Goal: Browse casually: Explore the website without a specific task or goal

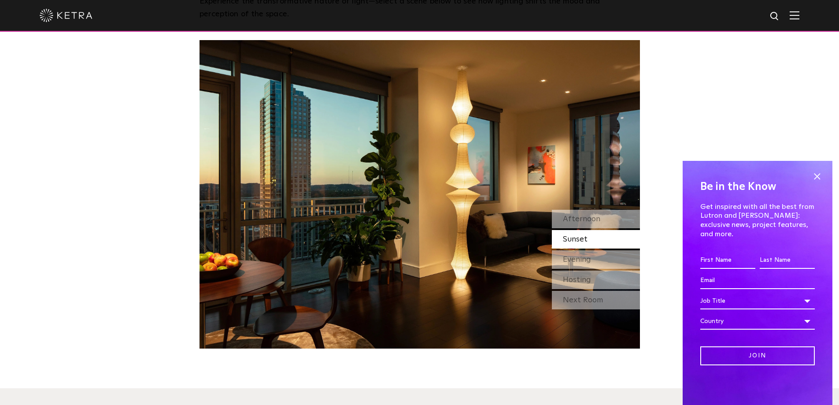
scroll to position [837, 0]
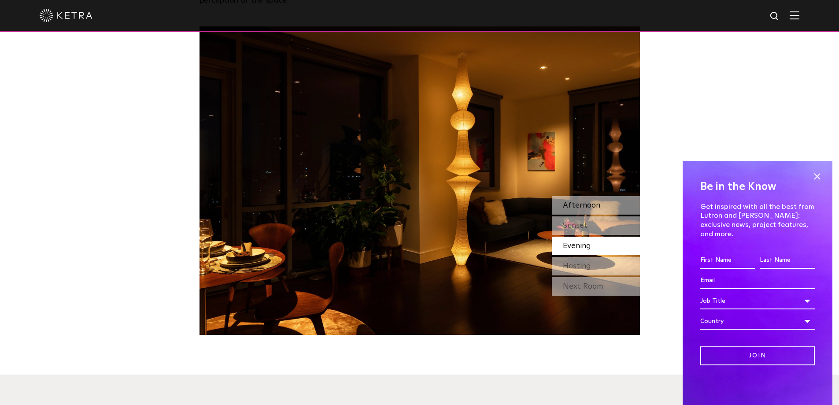
click at [590, 201] on span "Afternoon" at bounding box center [581, 205] width 37 height 8
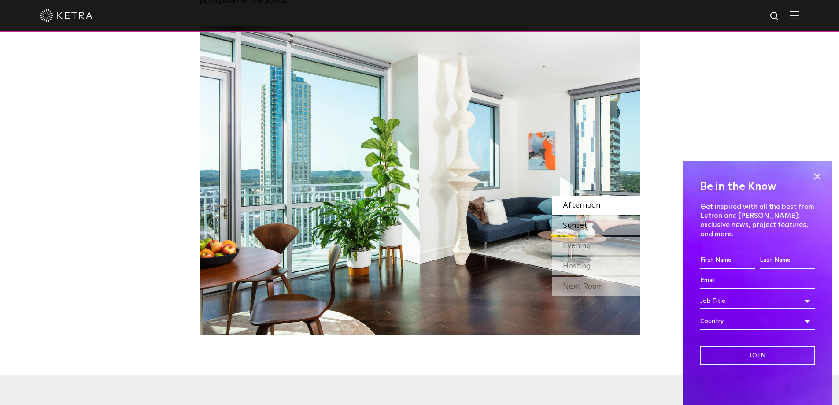
click at [582, 221] on span "Sunset" at bounding box center [575, 225] width 25 height 8
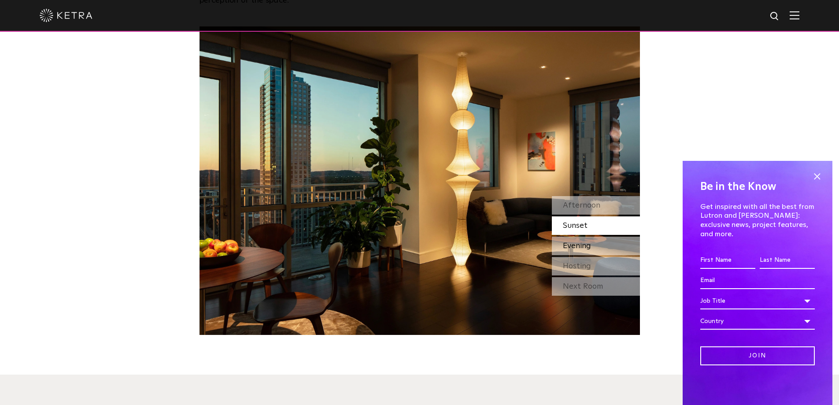
click at [580, 242] on span "Evening" at bounding box center [577, 246] width 28 height 8
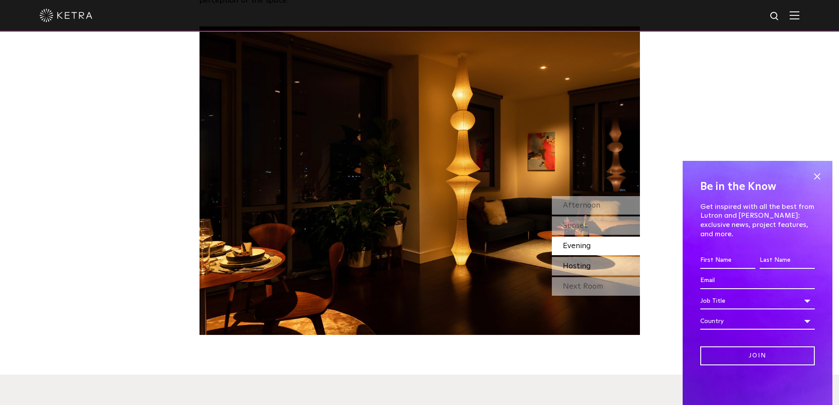
click at [583, 262] on span "Hosting" at bounding box center [577, 266] width 28 height 8
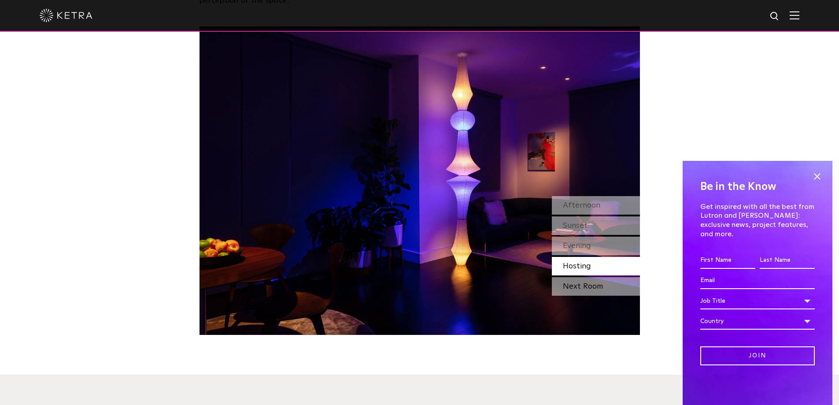
click at [587, 277] on div "Next Room" at bounding box center [596, 286] width 88 height 18
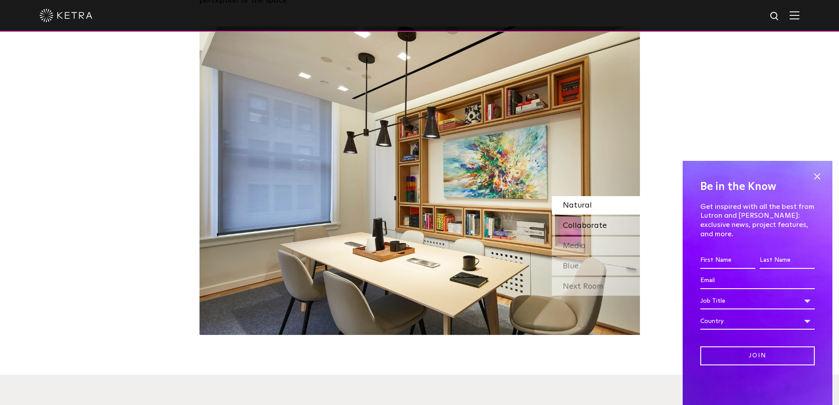
click at [580, 221] on span "Collaborate" at bounding box center [585, 225] width 44 height 8
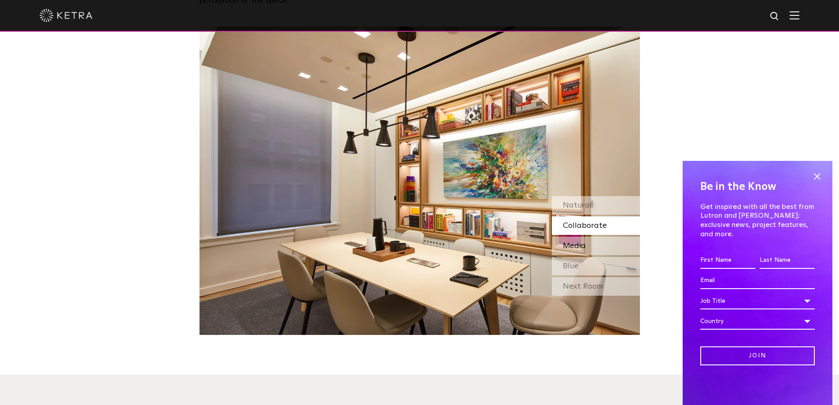
click at [578, 242] on span "Media" at bounding box center [574, 246] width 23 height 8
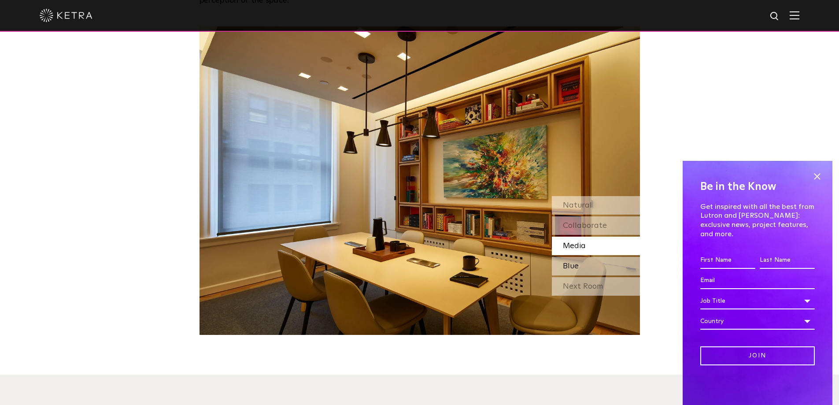
click at [577, 262] on span "Blue" at bounding box center [571, 266] width 16 height 8
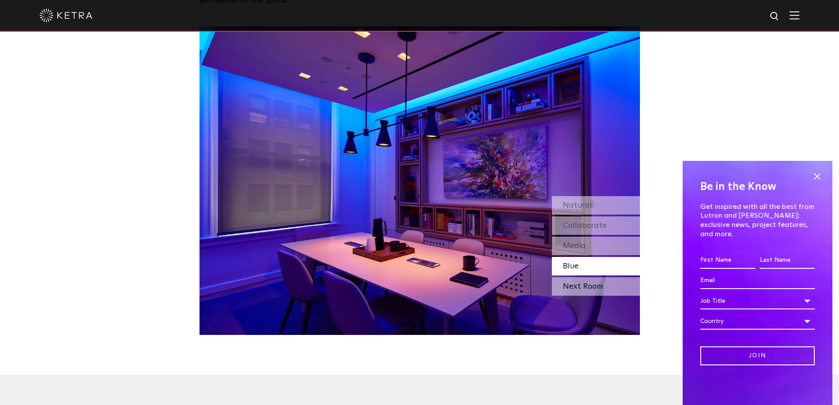
click at [577, 277] on div "Next Room" at bounding box center [596, 286] width 88 height 18
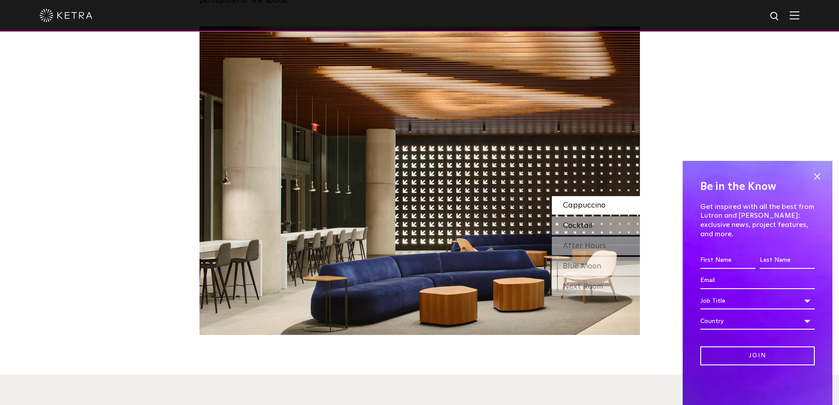
click at [576, 221] on span "Cocktail" at bounding box center [578, 225] width 30 height 8
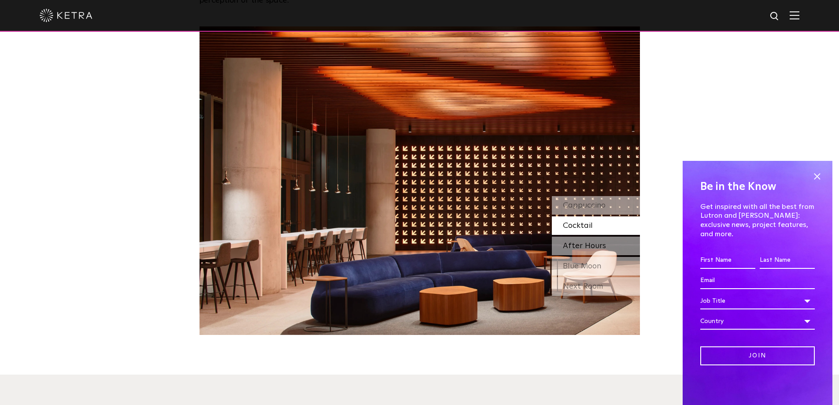
click at [578, 242] on span "After Hours" at bounding box center [584, 246] width 43 height 8
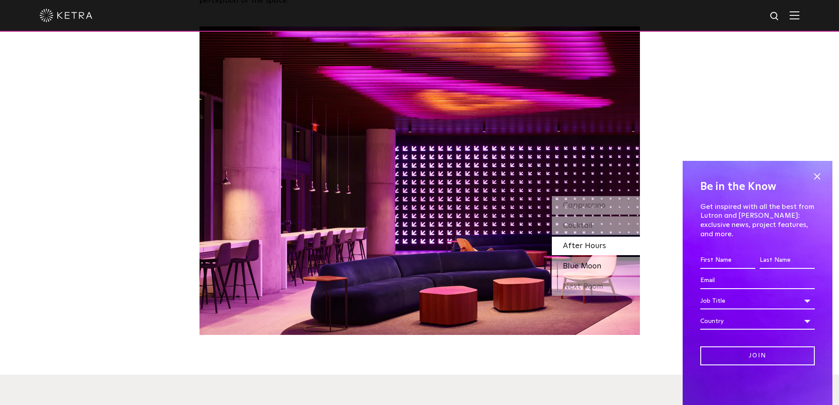
click at [584, 262] on span "Blue Moon" at bounding box center [582, 266] width 38 height 8
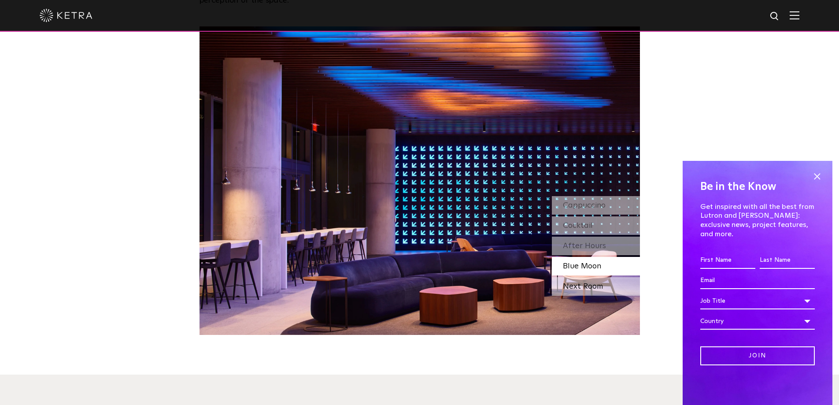
click at [587, 277] on div "Next Room" at bounding box center [596, 286] width 88 height 18
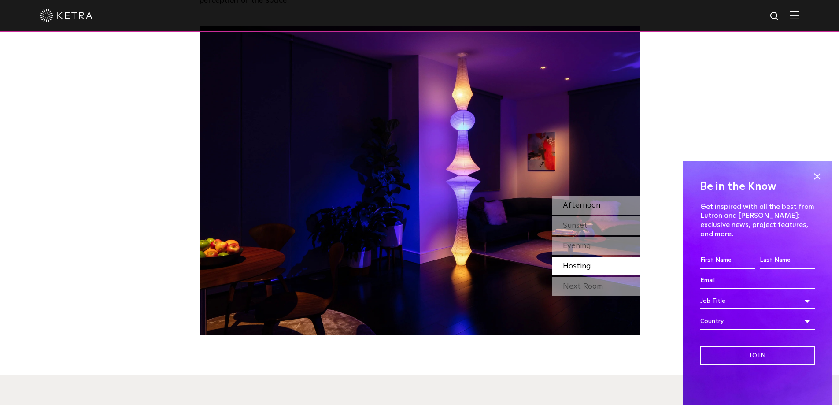
click at [568, 201] on span "Afternoon" at bounding box center [581, 205] width 37 height 8
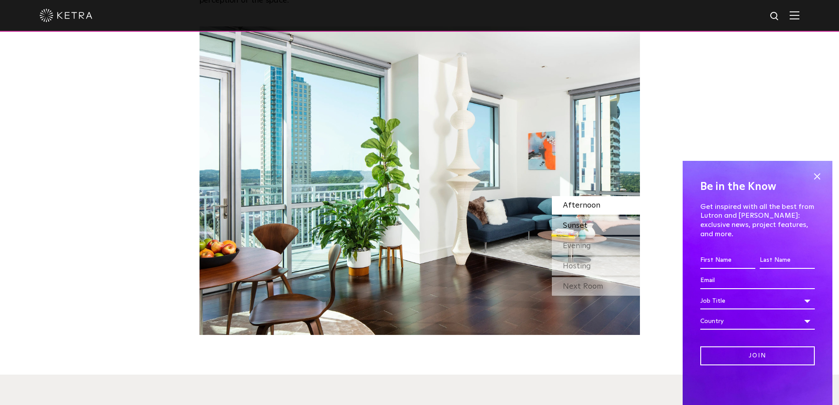
click at [568, 221] on span "Sunset" at bounding box center [575, 225] width 25 height 8
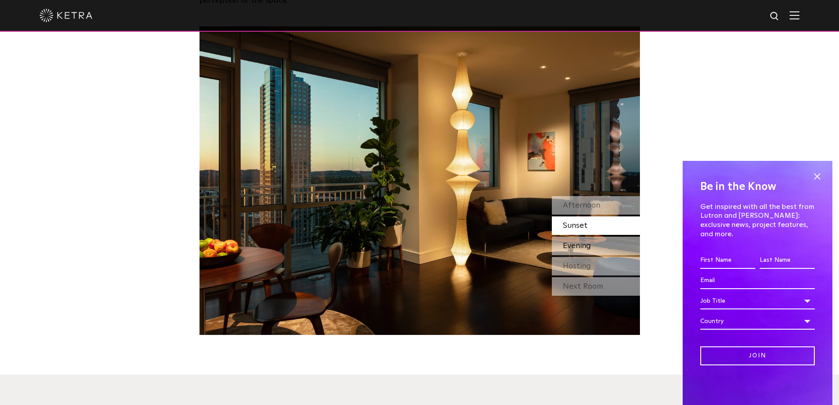
click at [578, 242] on span "Evening" at bounding box center [577, 246] width 28 height 8
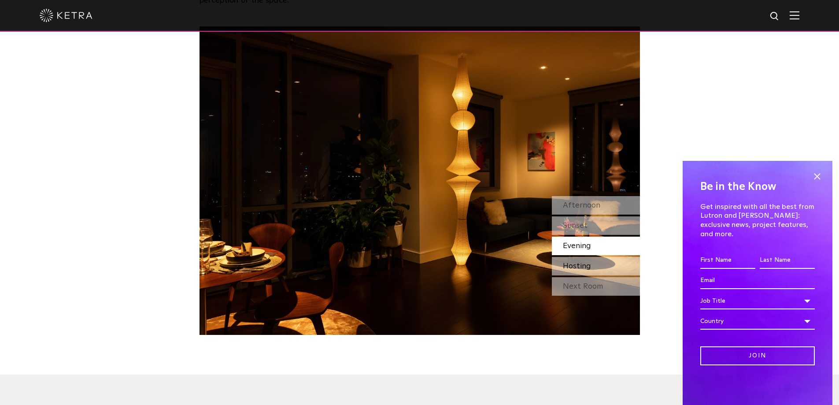
click at [577, 262] on span "Hosting" at bounding box center [577, 266] width 28 height 8
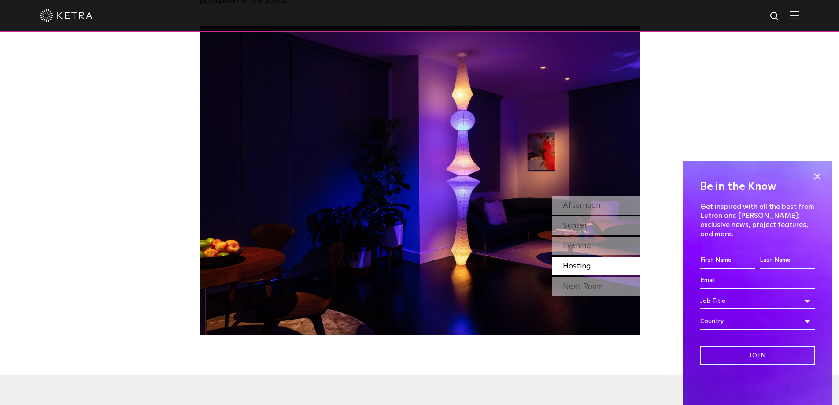
click at [579, 277] on div "Next Room" at bounding box center [596, 286] width 88 height 18
